Goal: Navigation & Orientation: Go to known website

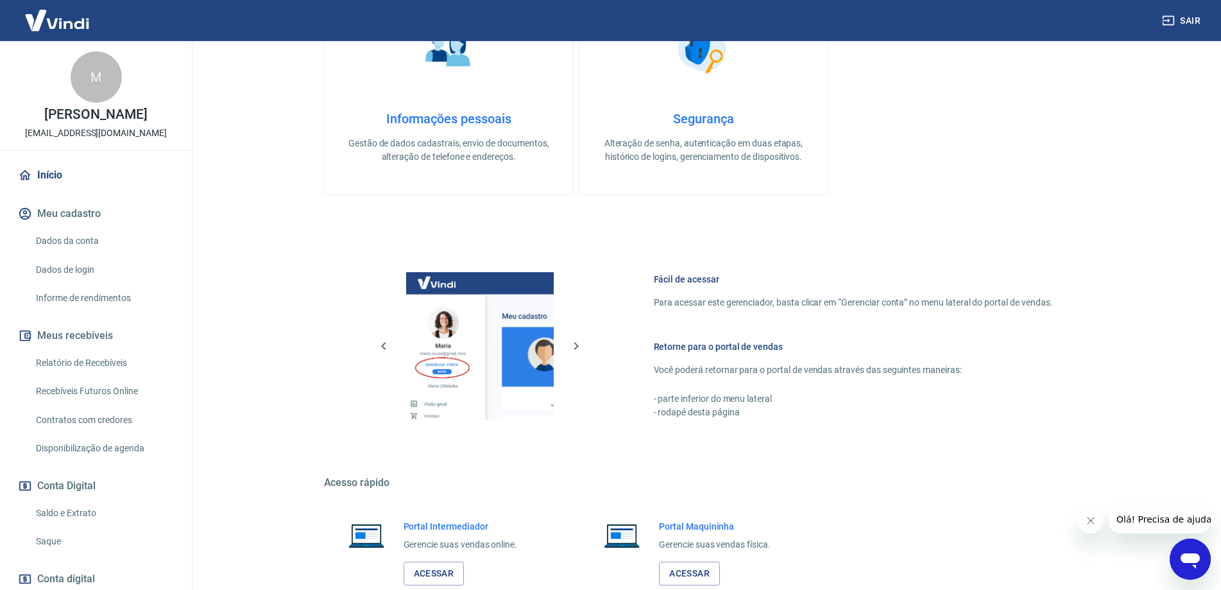
scroll to position [411, 0]
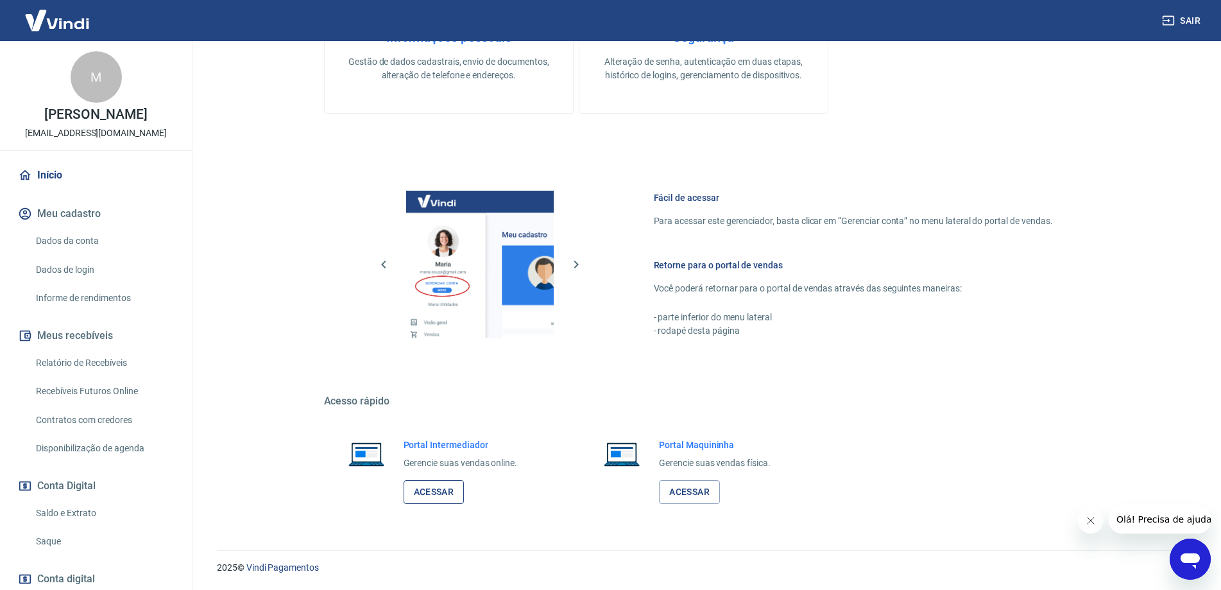
click at [414, 500] on link "Acessar" at bounding box center [434, 492] width 61 height 24
click at [702, 486] on link "Acessar" at bounding box center [689, 492] width 61 height 24
